Goal: Entertainment & Leisure: Consume media (video, audio)

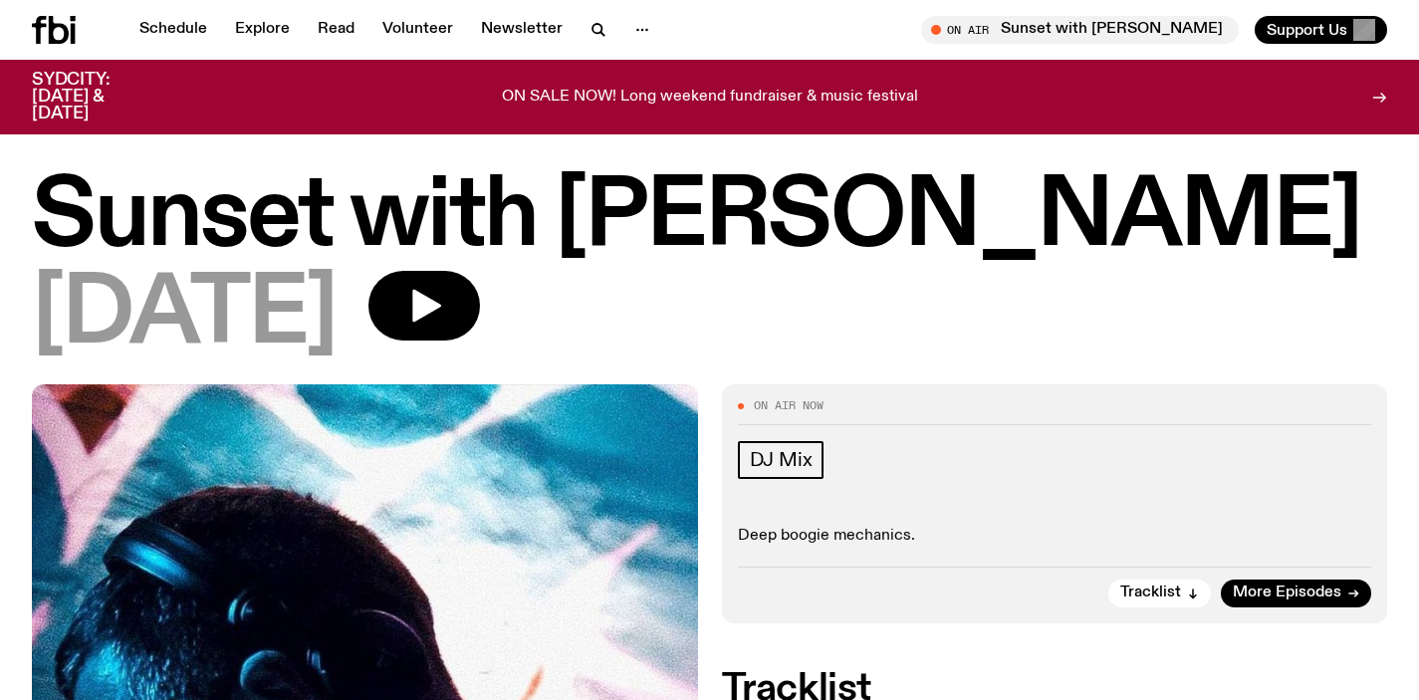
scroll to position [320, 0]
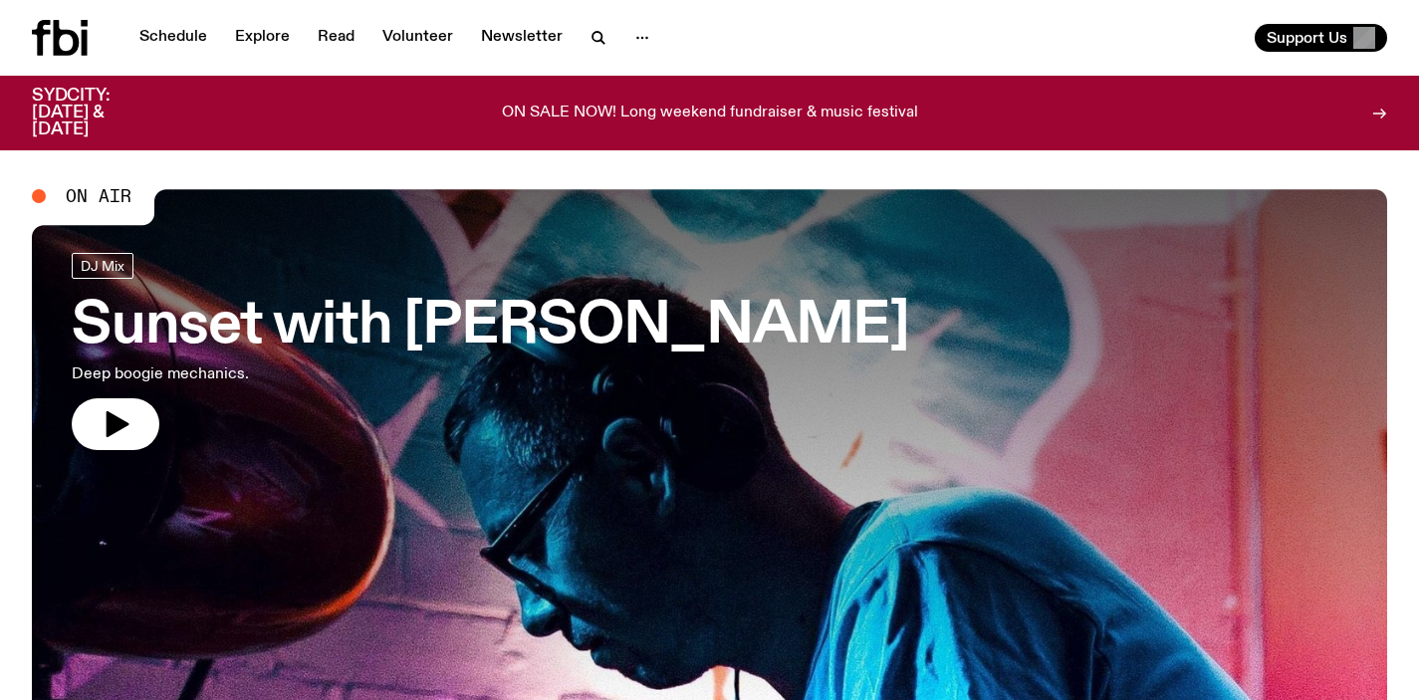
click at [306, 325] on h3 "Sunset with [PERSON_NAME]" at bounding box center [491, 327] width 838 height 56
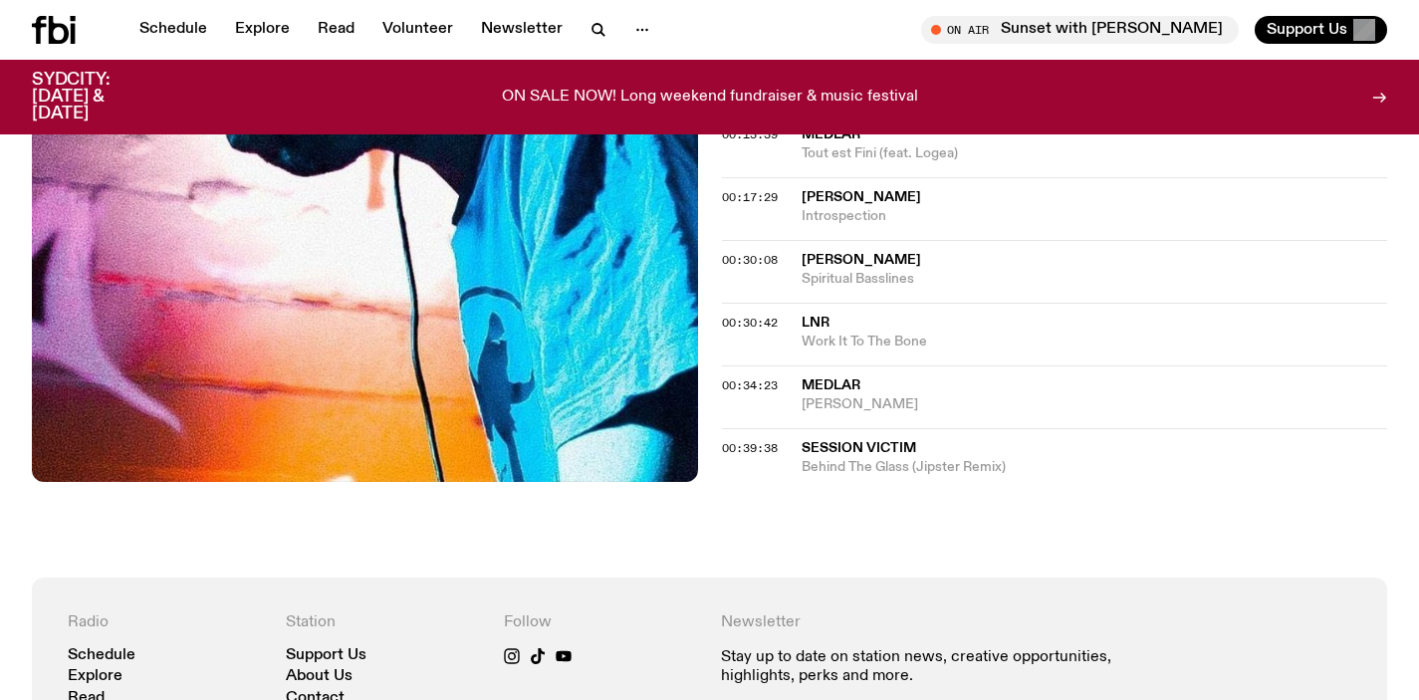
scroll to position [791, 0]
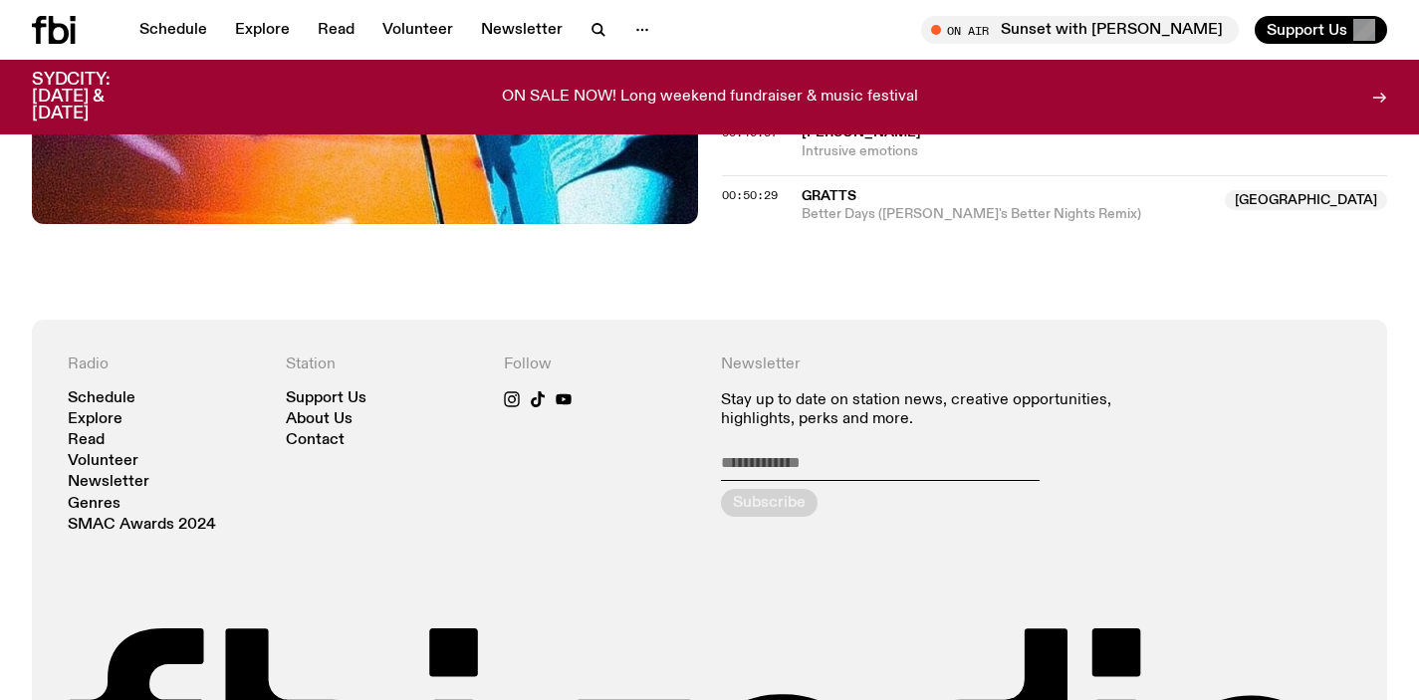
scroll to position [812, 0]
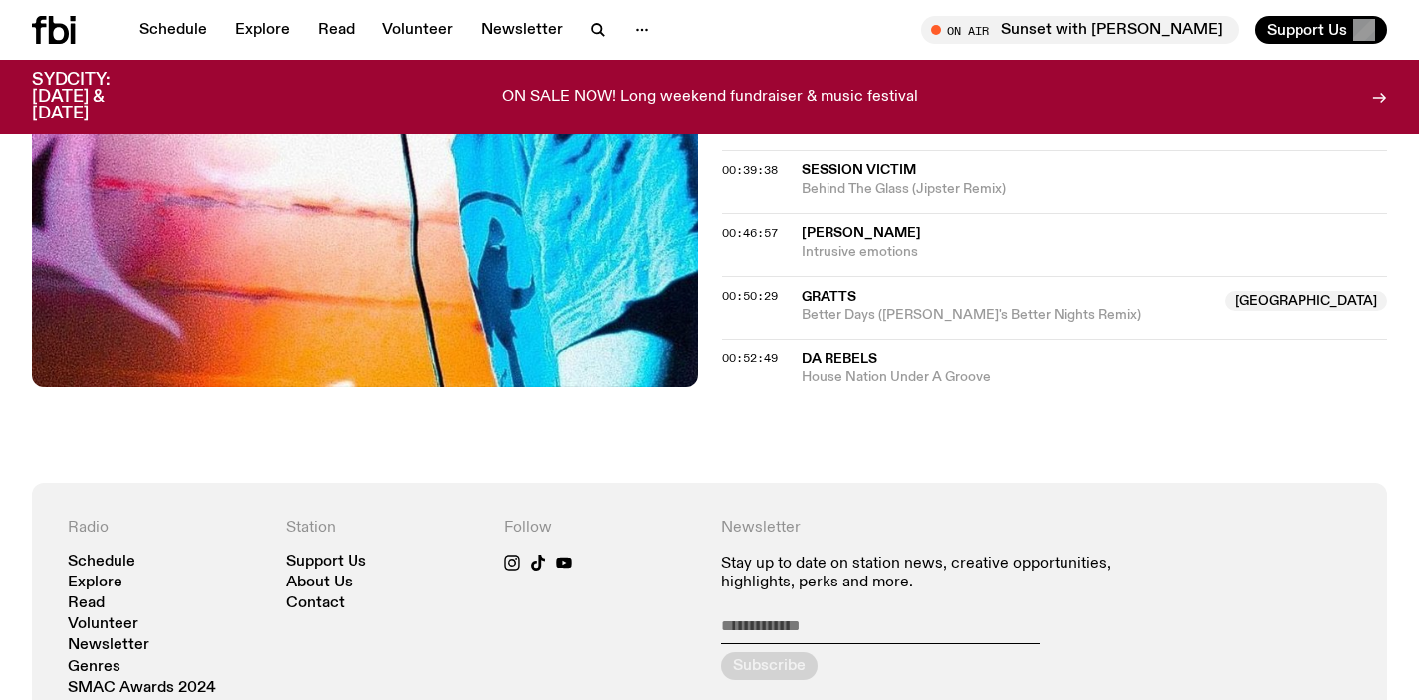
scroll to position [1067, 0]
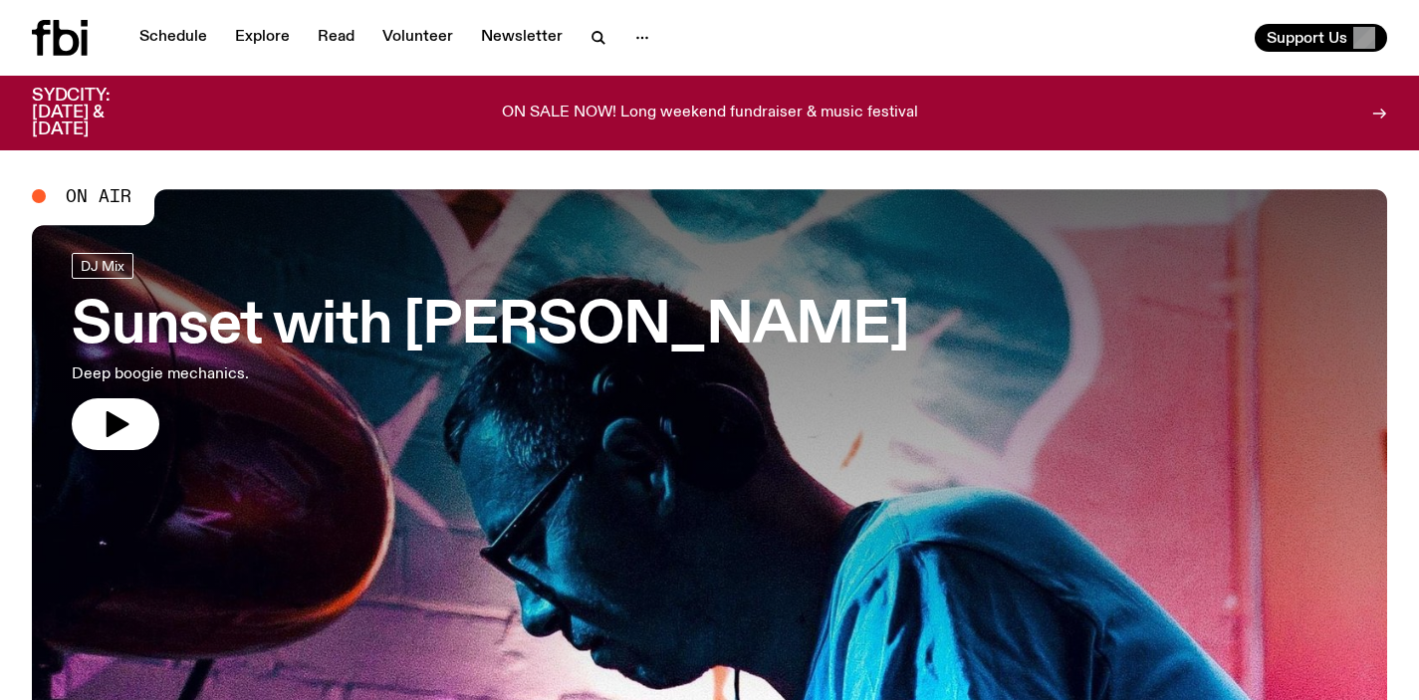
click at [270, 323] on h3 "Sunset with [PERSON_NAME]" at bounding box center [491, 327] width 838 height 56
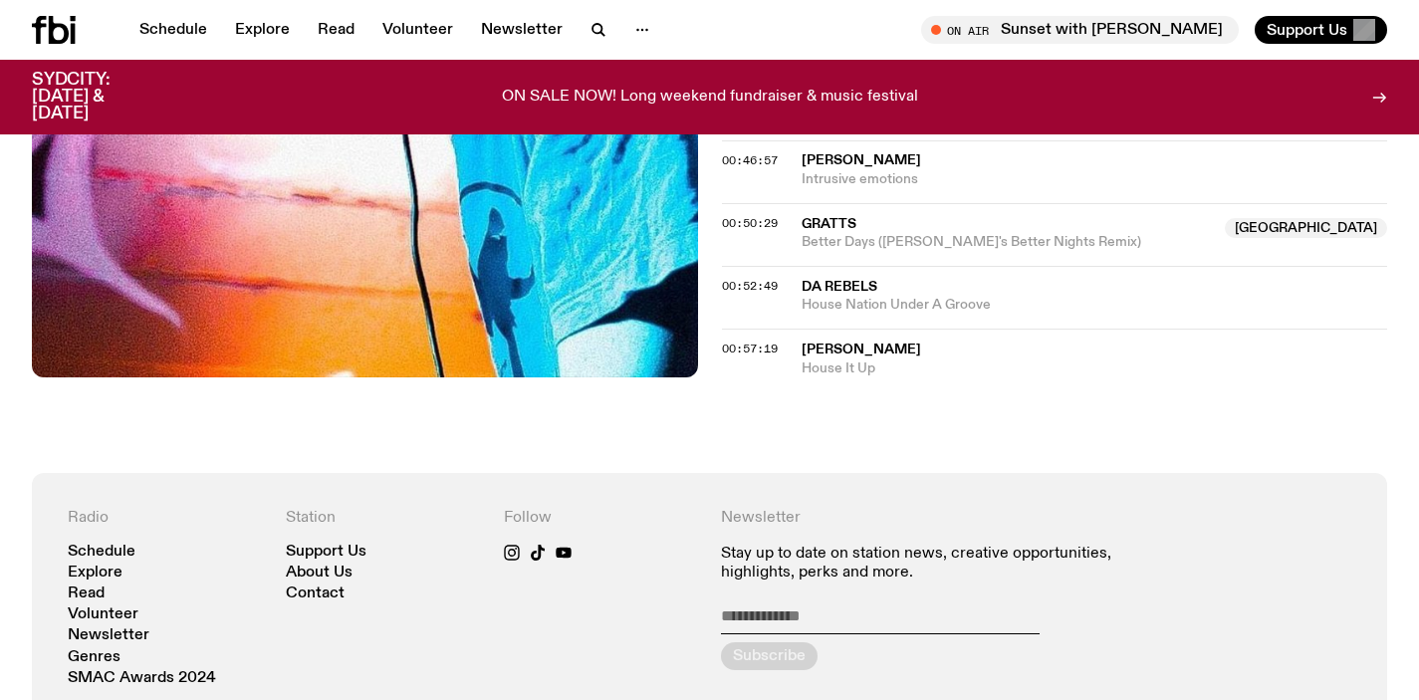
scroll to position [1129, 0]
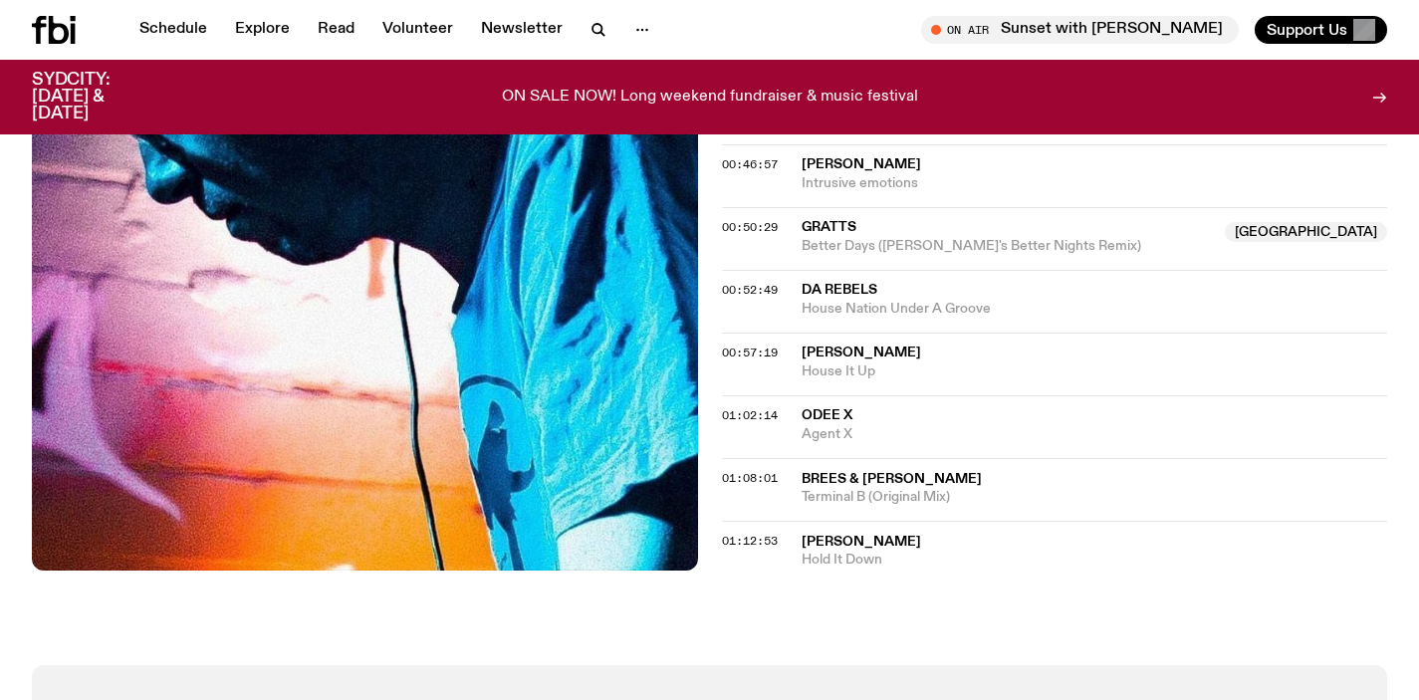
scroll to position [1129, 0]
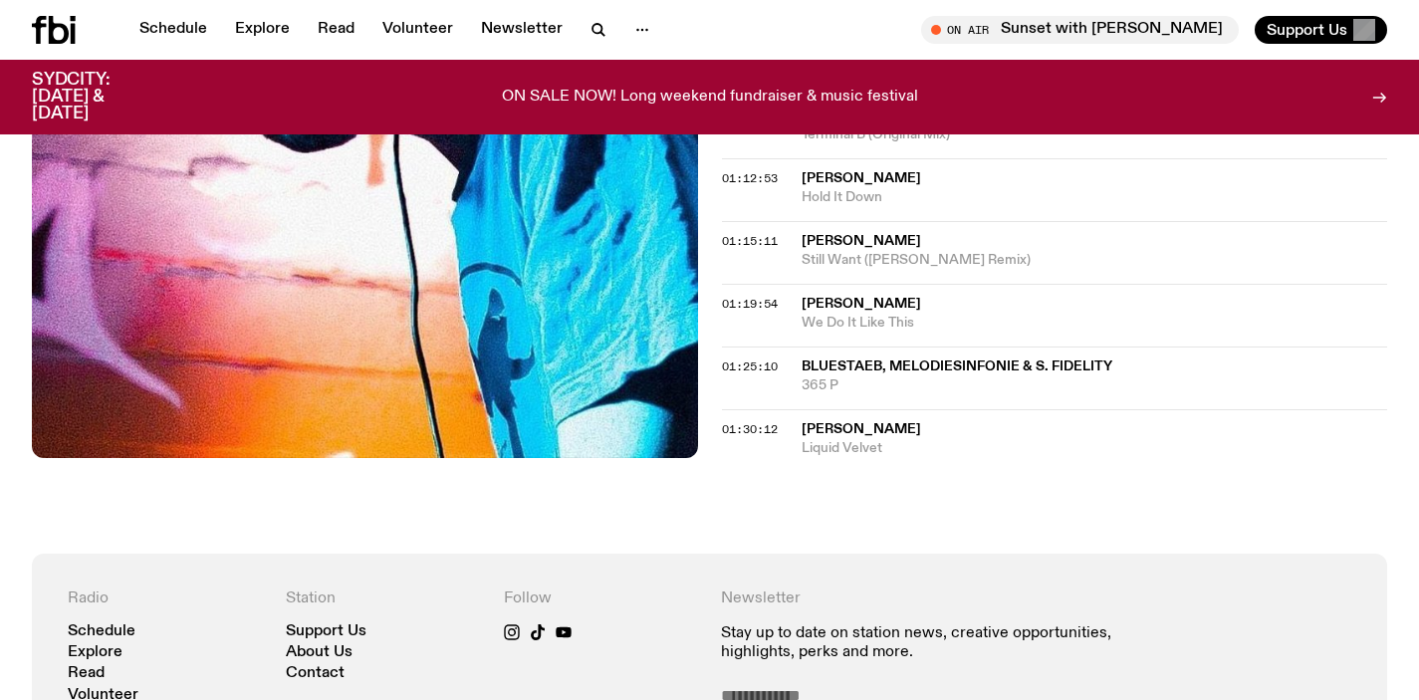
scroll to position [1482, 0]
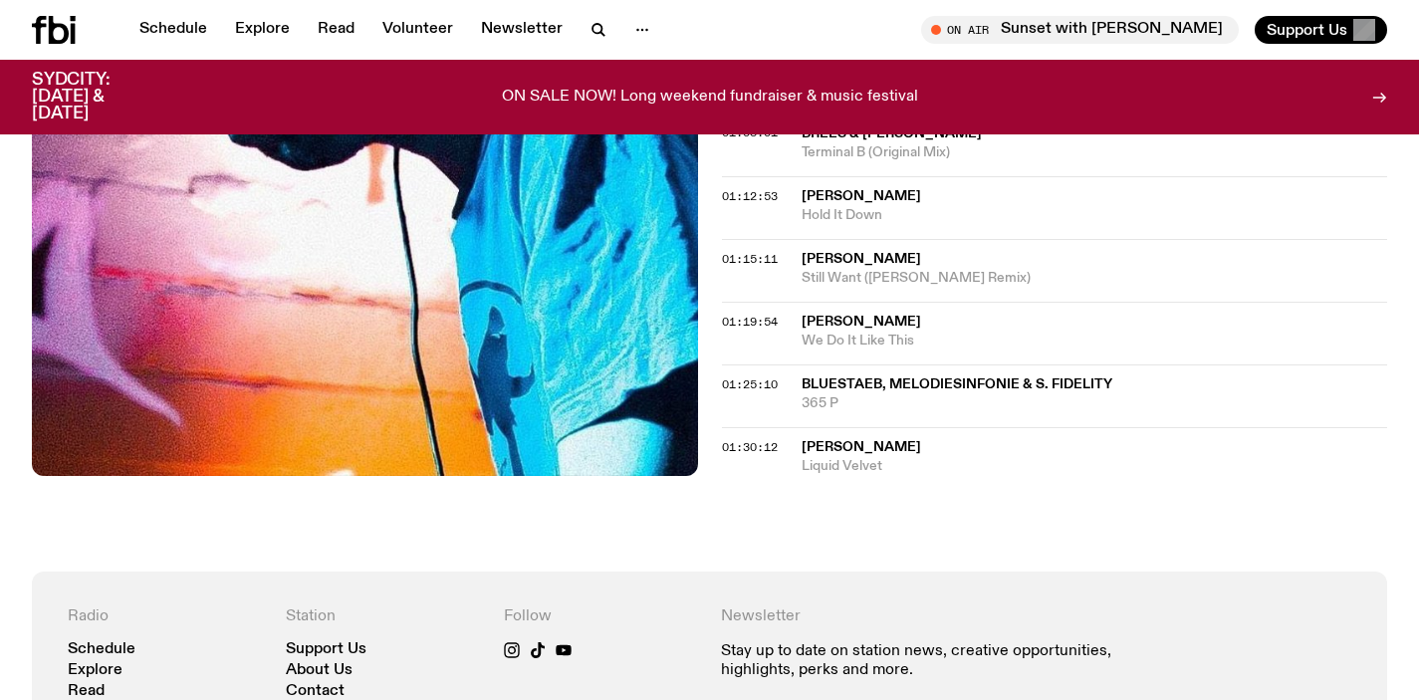
click at [840, 89] on p "ON SALE NOW! Long weekend fundraiser & music festival" at bounding box center [710, 98] width 416 height 18
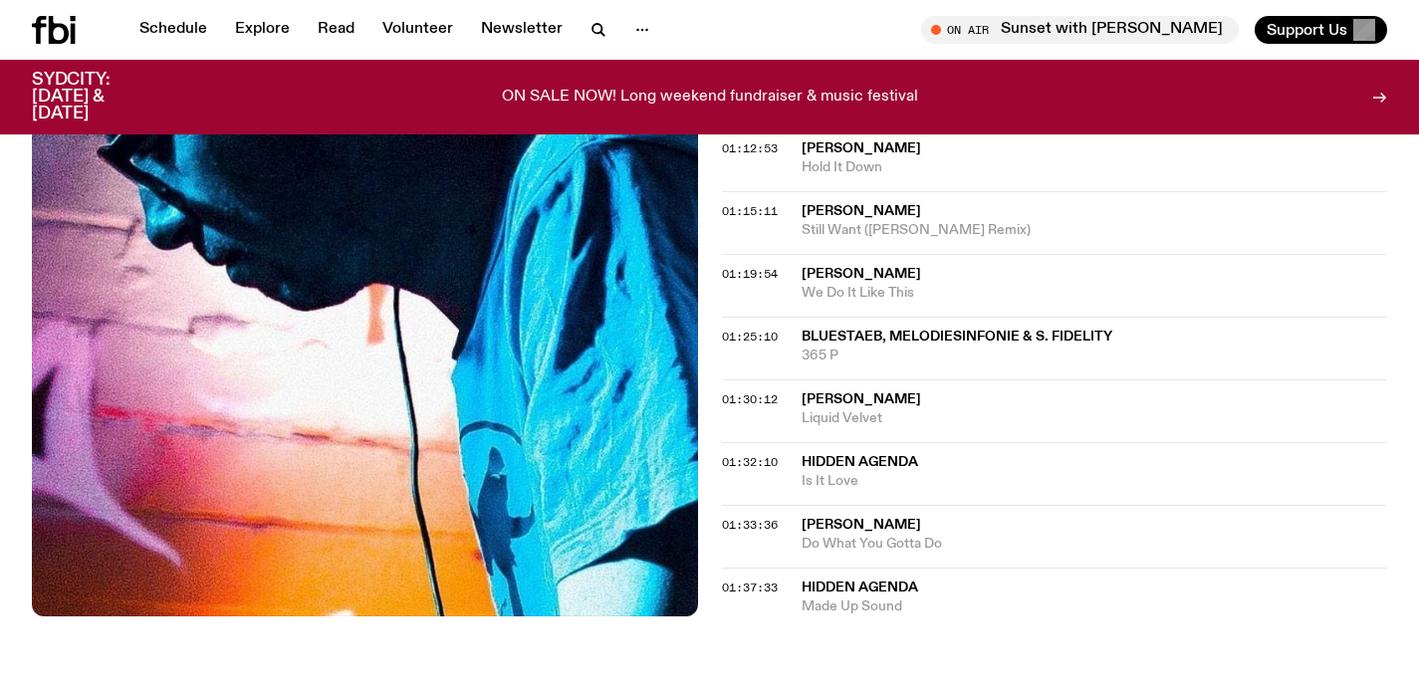
scroll to position [1536, 0]
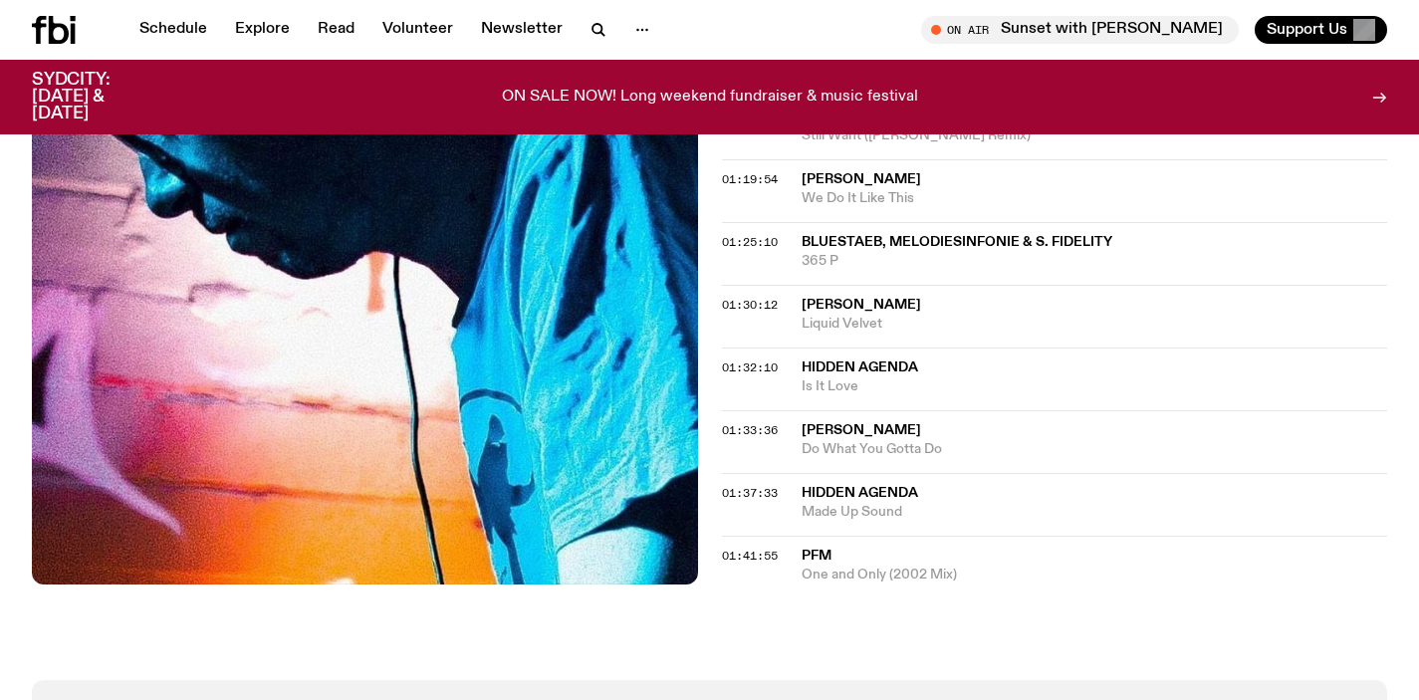
scroll to position [1682, 0]
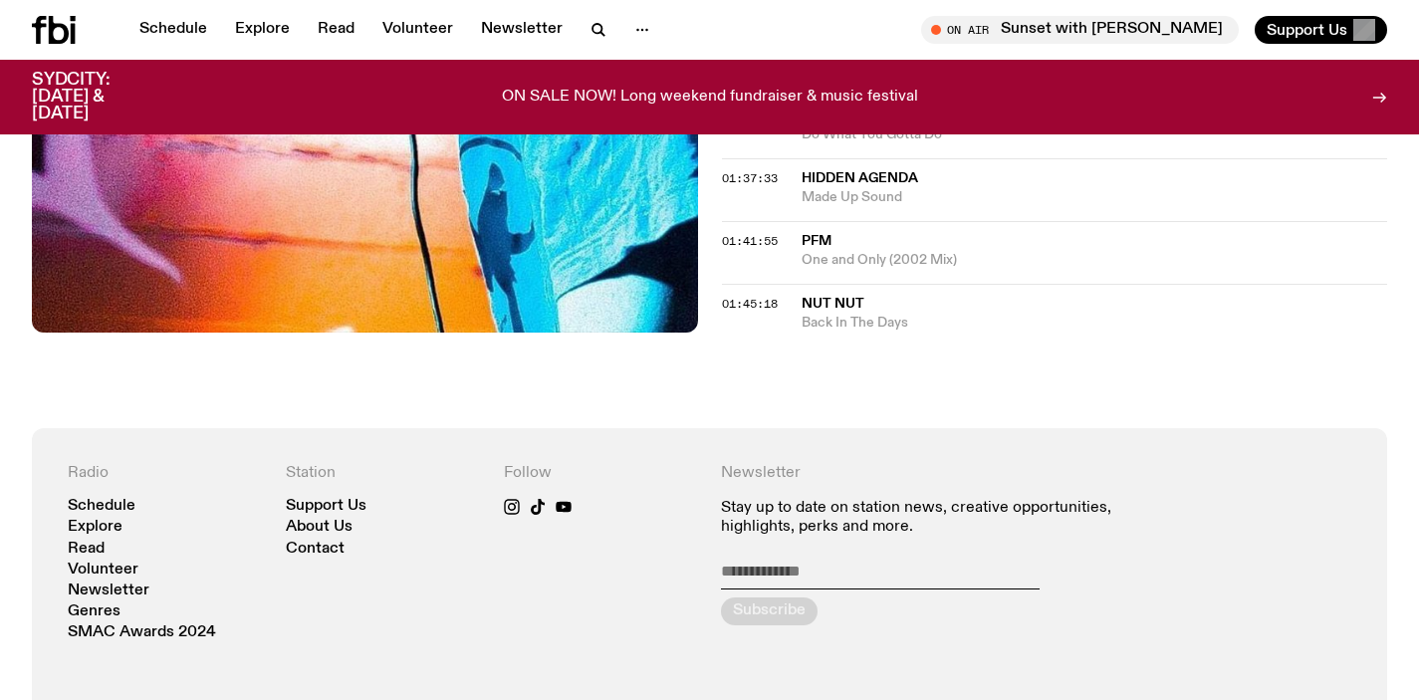
scroll to position [1871, 0]
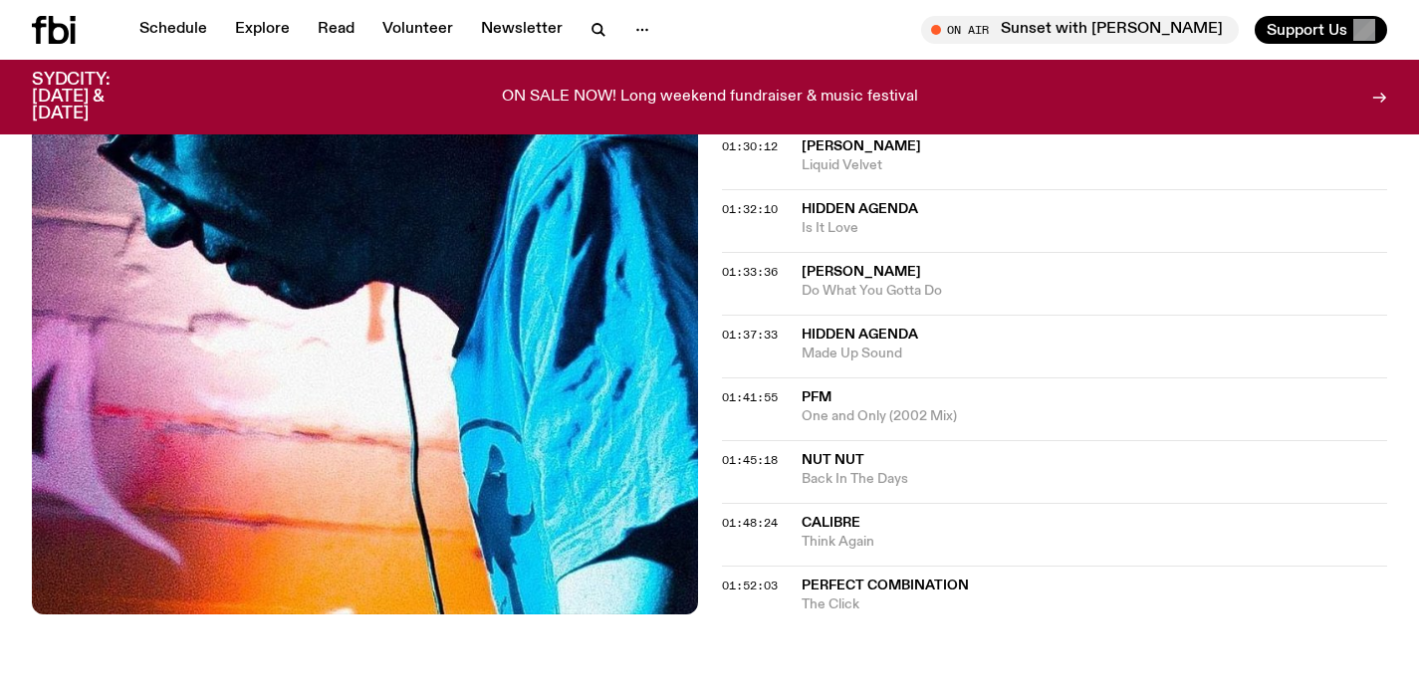
scroll to position [1808, 0]
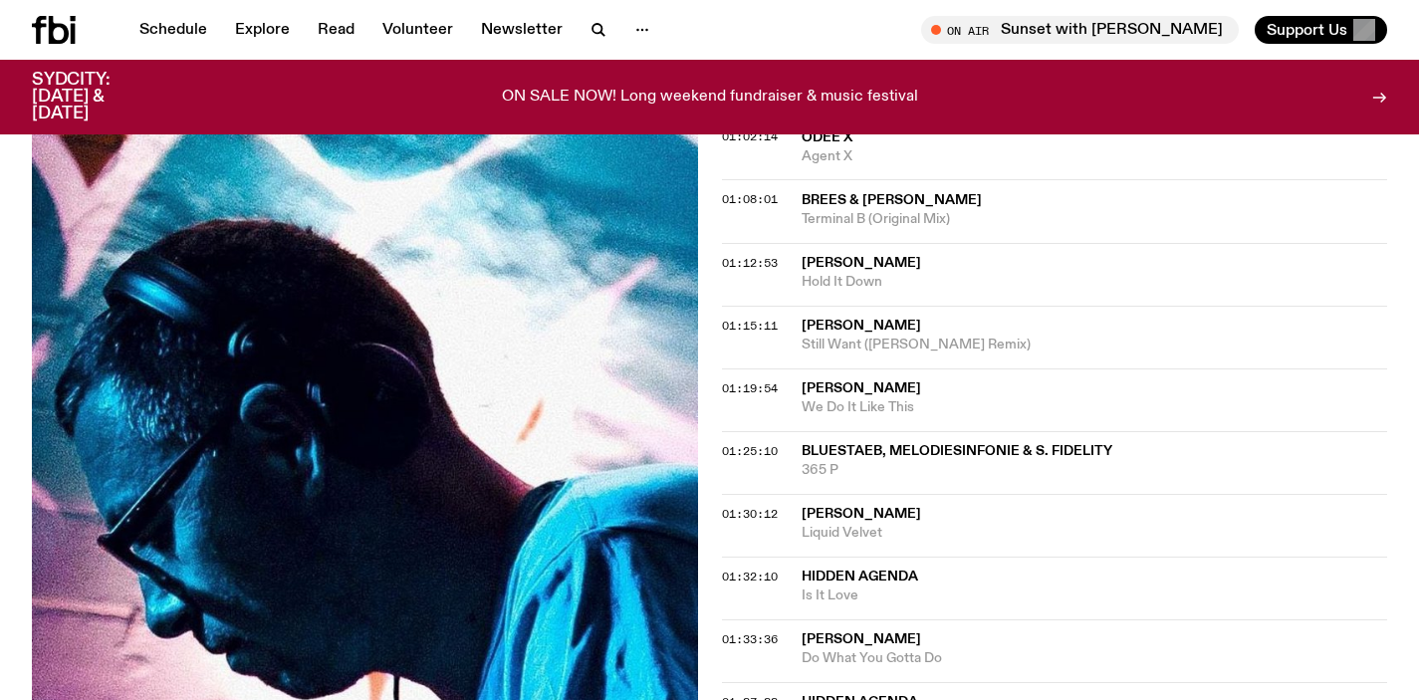
scroll to position [1392, 0]
